Goal: Transaction & Acquisition: Book appointment/travel/reservation

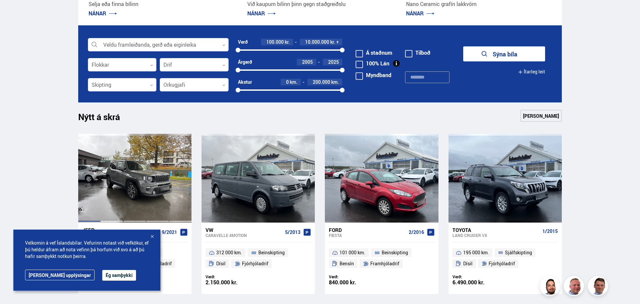
scroll to position [200, 0]
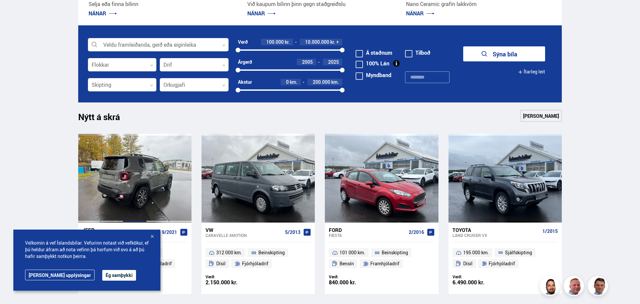
click at [141, 173] on div at bounding box center [134, 178] width 23 height 89
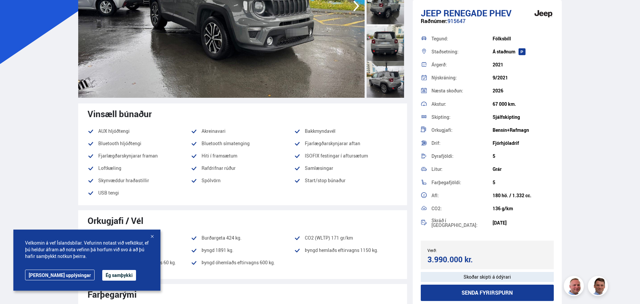
scroll to position [33, 0]
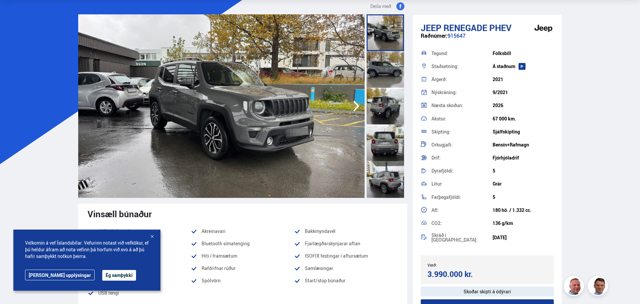
click at [387, 182] on div at bounding box center [385, 179] width 37 height 37
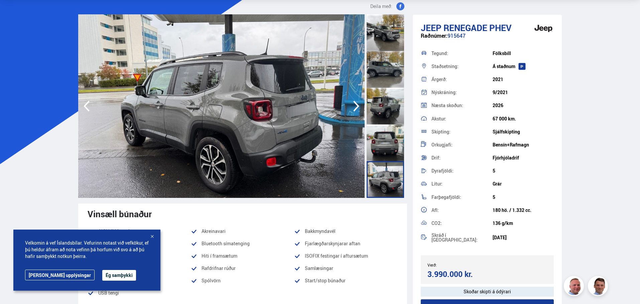
click at [388, 148] on div at bounding box center [385, 143] width 37 height 37
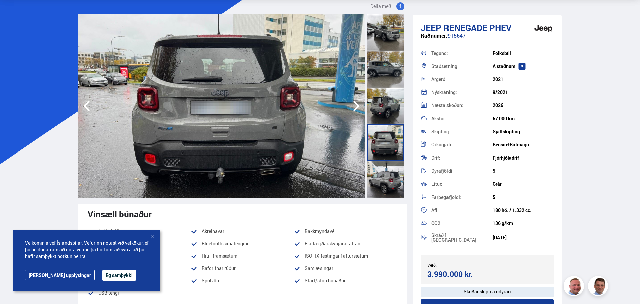
click at [392, 121] on div at bounding box center [385, 106] width 37 height 37
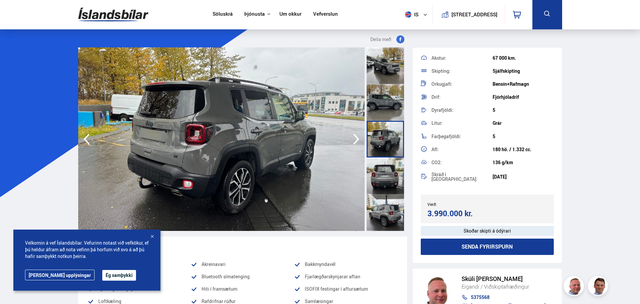
scroll to position [0, 0]
click at [129, 11] on img at bounding box center [113, 15] width 70 height 22
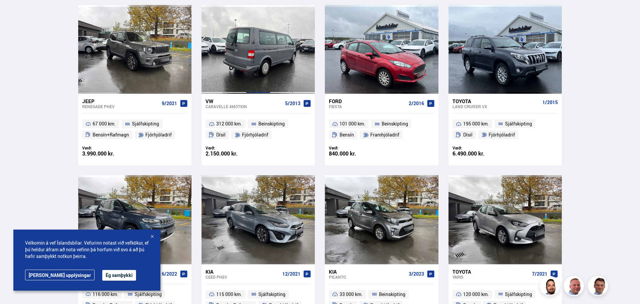
scroll to position [401, 0]
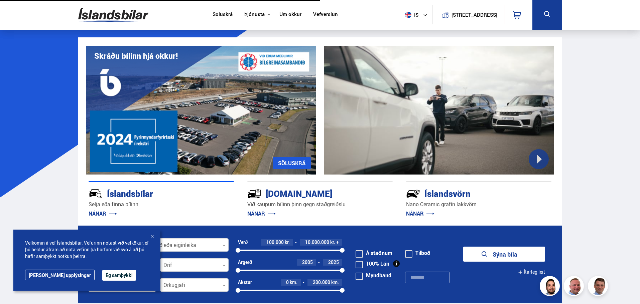
scroll to position [344, 0]
